Goal: Task Accomplishment & Management: Complete application form

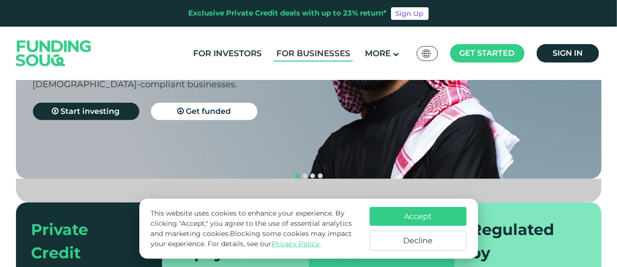
scroll to position [145, 0]
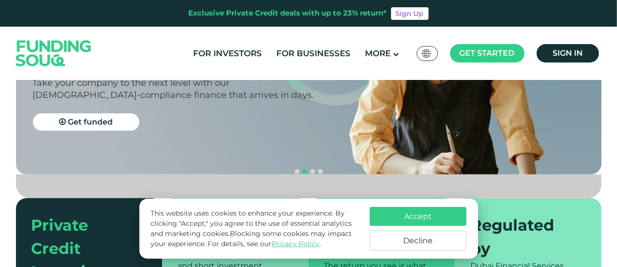
drag, startPoint x: 432, startPoint y: 241, endPoint x: 444, endPoint y: 209, distance: 34.2
click at [444, 210] on div "Accept Decline" at bounding box center [418, 229] width 97 height 44
click at [444, 209] on button "Accept" at bounding box center [418, 216] width 97 height 19
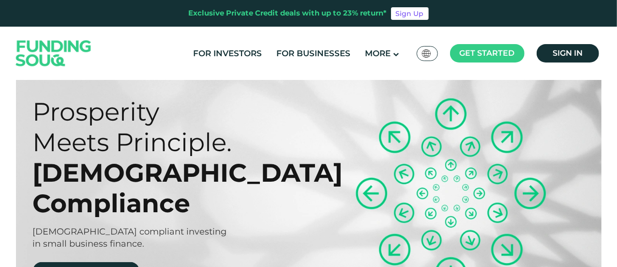
scroll to position [0, 0]
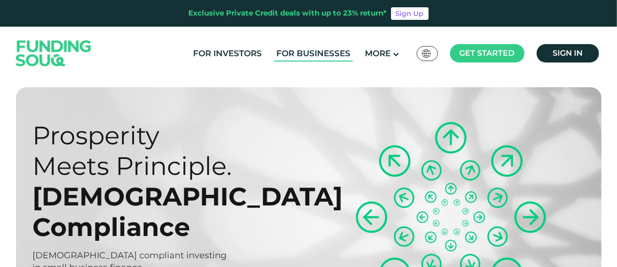
click at [317, 48] on link "For Businesses" at bounding box center [313, 53] width 79 height 16
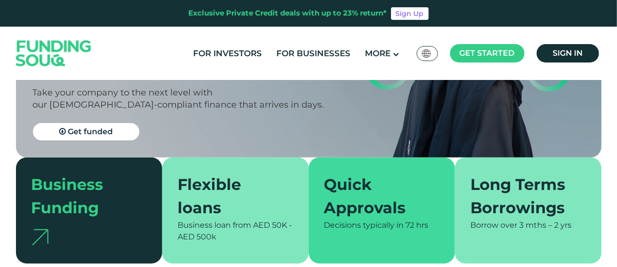
scroll to position [194, 0]
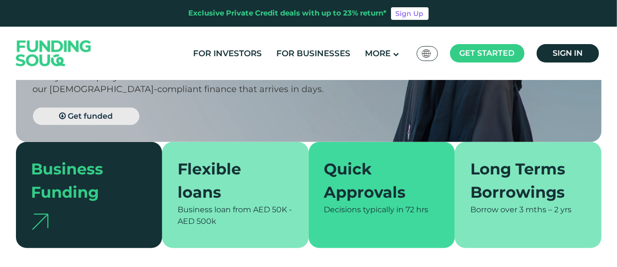
click at [106, 111] on span "Get funded" at bounding box center [90, 115] width 45 height 9
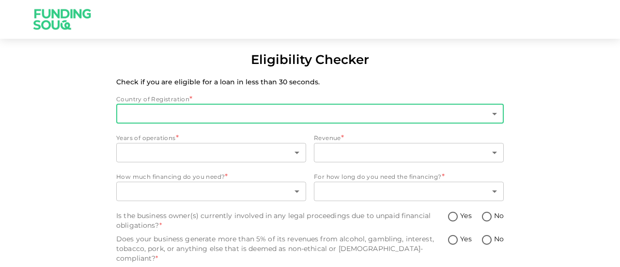
type input "1"
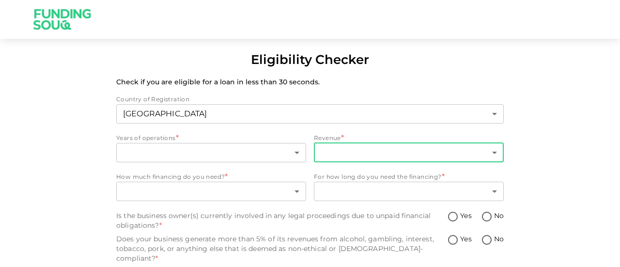
click at [492, 151] on body "Eligibility Checker Check if you are eligible for a loan in less than 30 second…" at bounding box center [310, 133] width 620 height 267
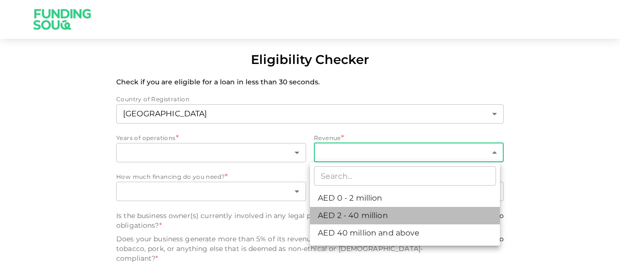
click at [354, 211] on li "AED 2 - 40 million" at bounding box center [405, 215] width 190 height 17
type input "2"
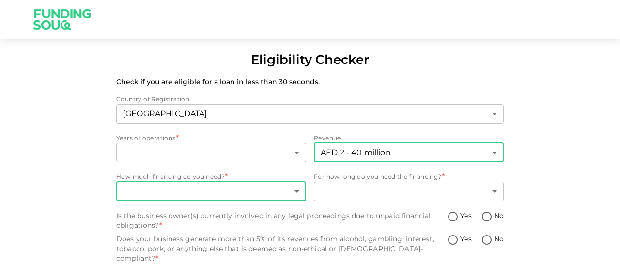
click at [268, 198] on body "Eligibility Checker Check if you are eligible for a loan in less than 30 second…" at bounding box center [310, 133] width 620 height 267
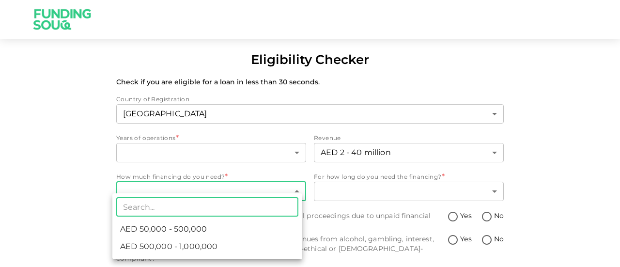
click at [247, 229] on li "AED 50,000 - 500,000" at bounding box center [207, 228] width 190 height 17
type input "1"
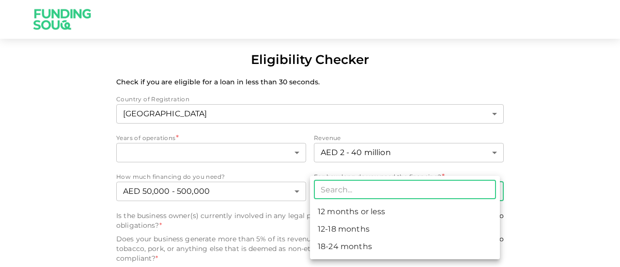
click at [346, 193] on body "Eligibility Checker Check if you are eligible for a loan in less than 30 second…" at bounding box center [310, 133] width 620 height 267
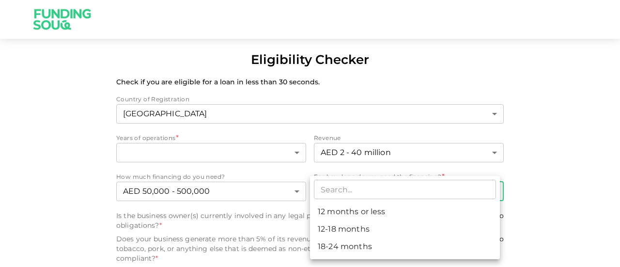
click at [366, 140] on div at bounding box center [310, 133] width 620 height 267
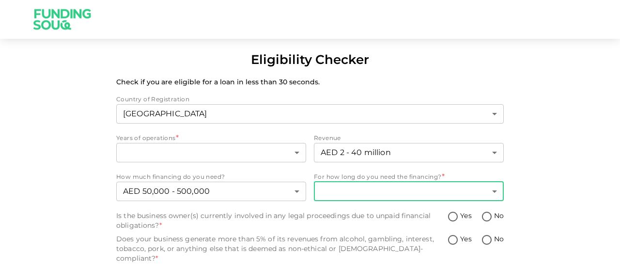
click at [363, 189] on body "Eligibility Checker Check if you are eligible for a loan in less than 30 second…" at bounding box center [310, 133] width 620 height 267
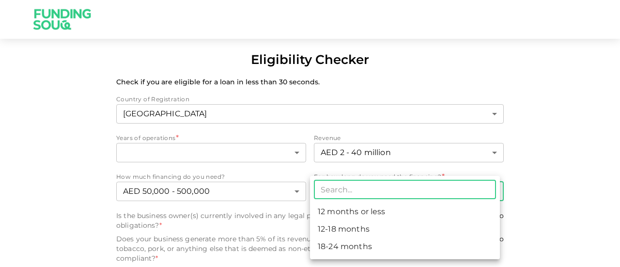
click at [348, 225] on li "12-18 months" at bounding box center [405, 228] width 190 height 17
type input "2"
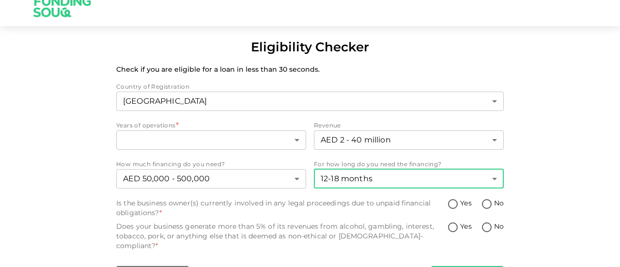
scroll to position [19, 0]
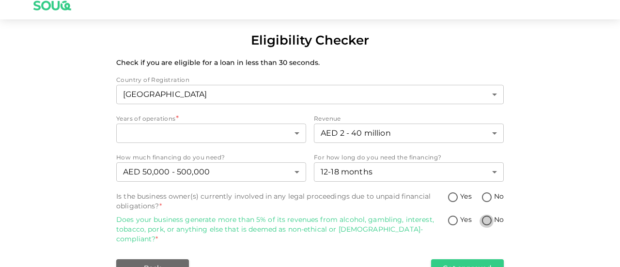
click at [480, 220] on input "No" at bounding box center [486, 220] width 15 height 13
radio input "true"
click at [483, 196] on input "No" at bounding box center [486, 197] width 15 height 13
radio input "true"
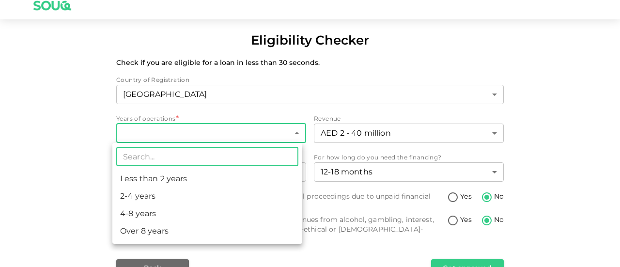
click at [269, 131] on body "Eligibility Checker Check if you are eligible for a loan in less than 30 second…" at bounding box center [310, 133] width 620 height 267
click at [156, 228] on li "Over 8 years" at bounding box center [207, 230] width 190 height 17
type input "4"
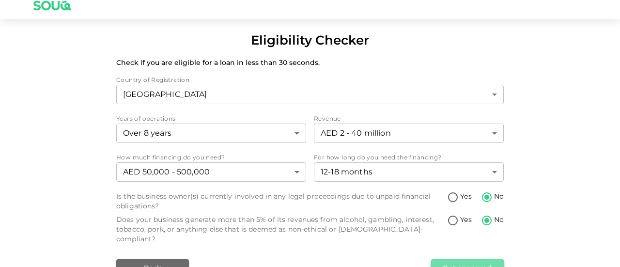
click at [445, 260] on button "Get approved" at bounding box center [467, 267] width 73 height 17
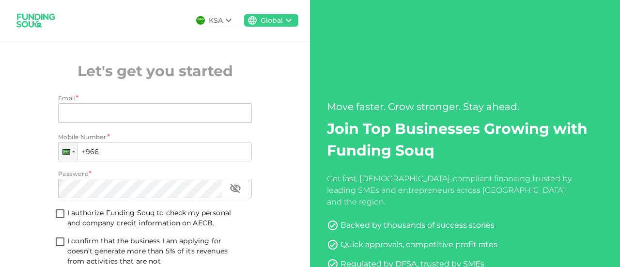
click at [224, 15] on icon at bounding box center [229, 21] width 12 height 12
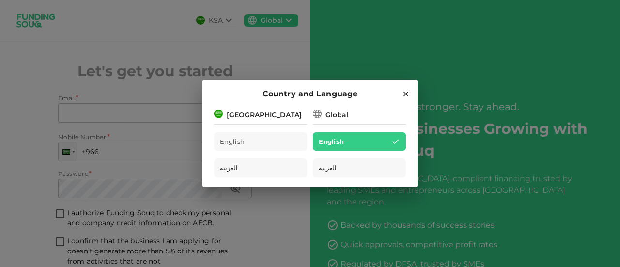
click at [223, 17] on div "Country and Language [GEOGRAPHIC_DATA] English العربية Global English العربية" at bounding box center [310, 133] width 620 height 267
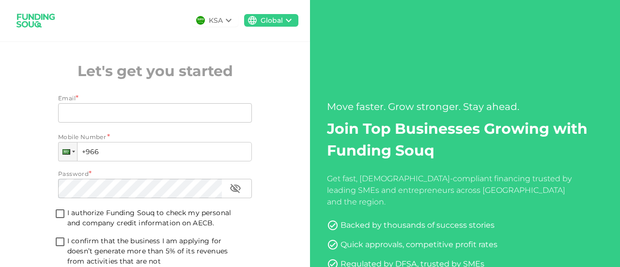
click at [223, 20] on icon at bounding box center [229, 21] width 12 height 12
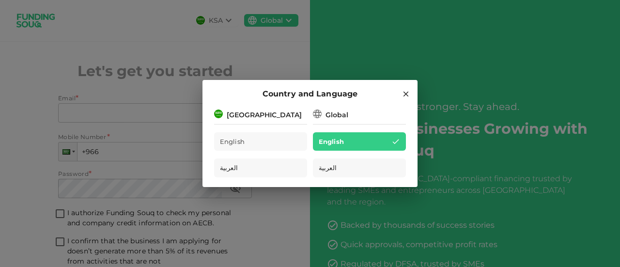
click at [223, 20] on div "Country and Language [GEOGRAPHIC_DATA] English العربية Global English العربية" at bounding box center [310, 133] width 620 height 267
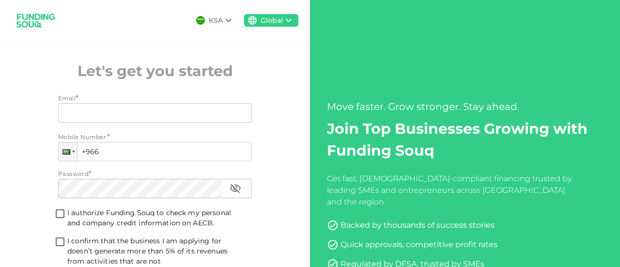
click at [260, 20] on div "Global" at bounding box center [271, 20] width 22 height 10
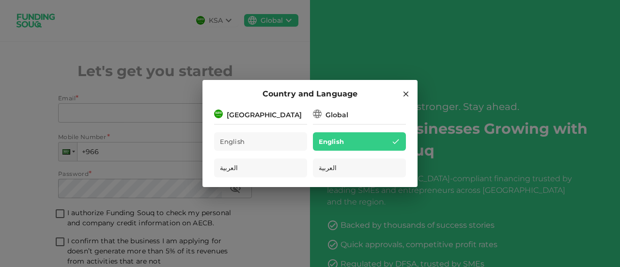
click at [248, 121] on hr at bounding box center [260, 122] width 93 height 4
click at [408, 95] on icon at bounding box center [405, 93] width 5 height 5
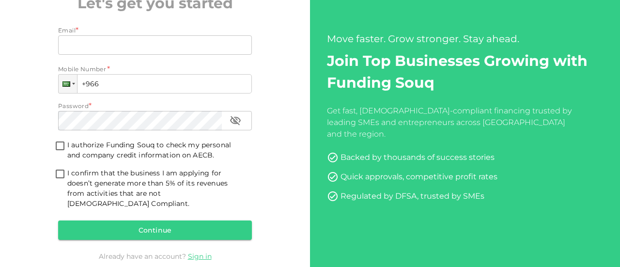
scroll to position [47, 0]
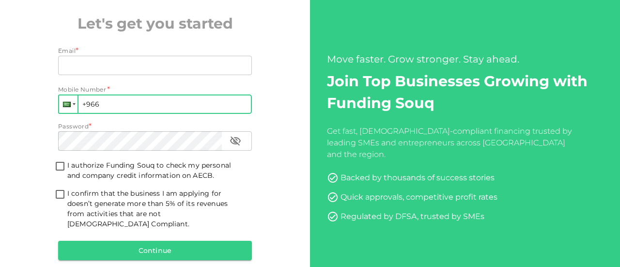
click at [70, 106] on div at bounding box center [68, 103] width 18 height 17
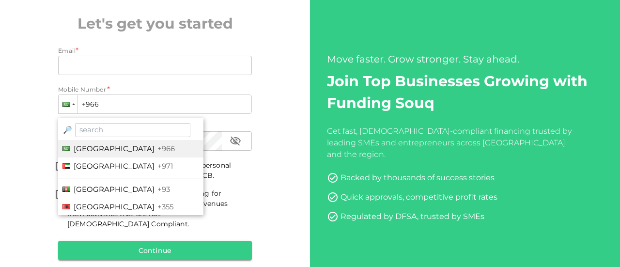
click at [278, 135] on div "KSA Global Let's get you started Email * Email Email Mobile Number * Phone +966…" at bounding box center [155, 132] width 310 height 358
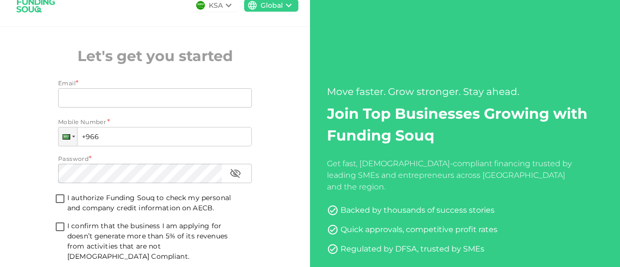
scroll to position [0, 0]
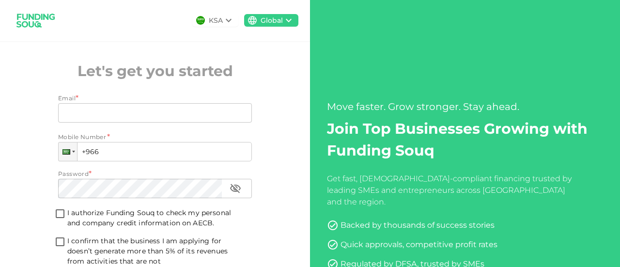
click at [225, 19] on icon at bounding box center [229, 21] width 12 height 12
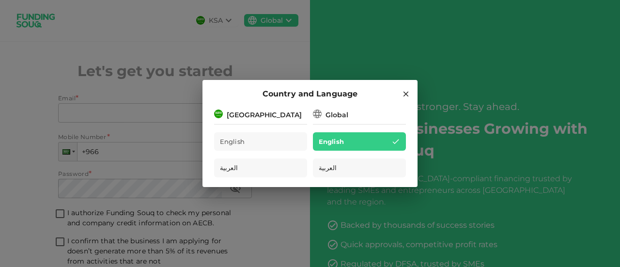
click at [408, 93] on icon at bounding box center [405, 94] width 9 height 9
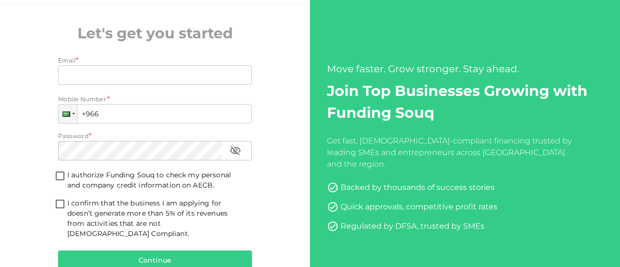
scroll to position [96, 0]
